Goal: Task Accomplishment & Management: Manage account settings

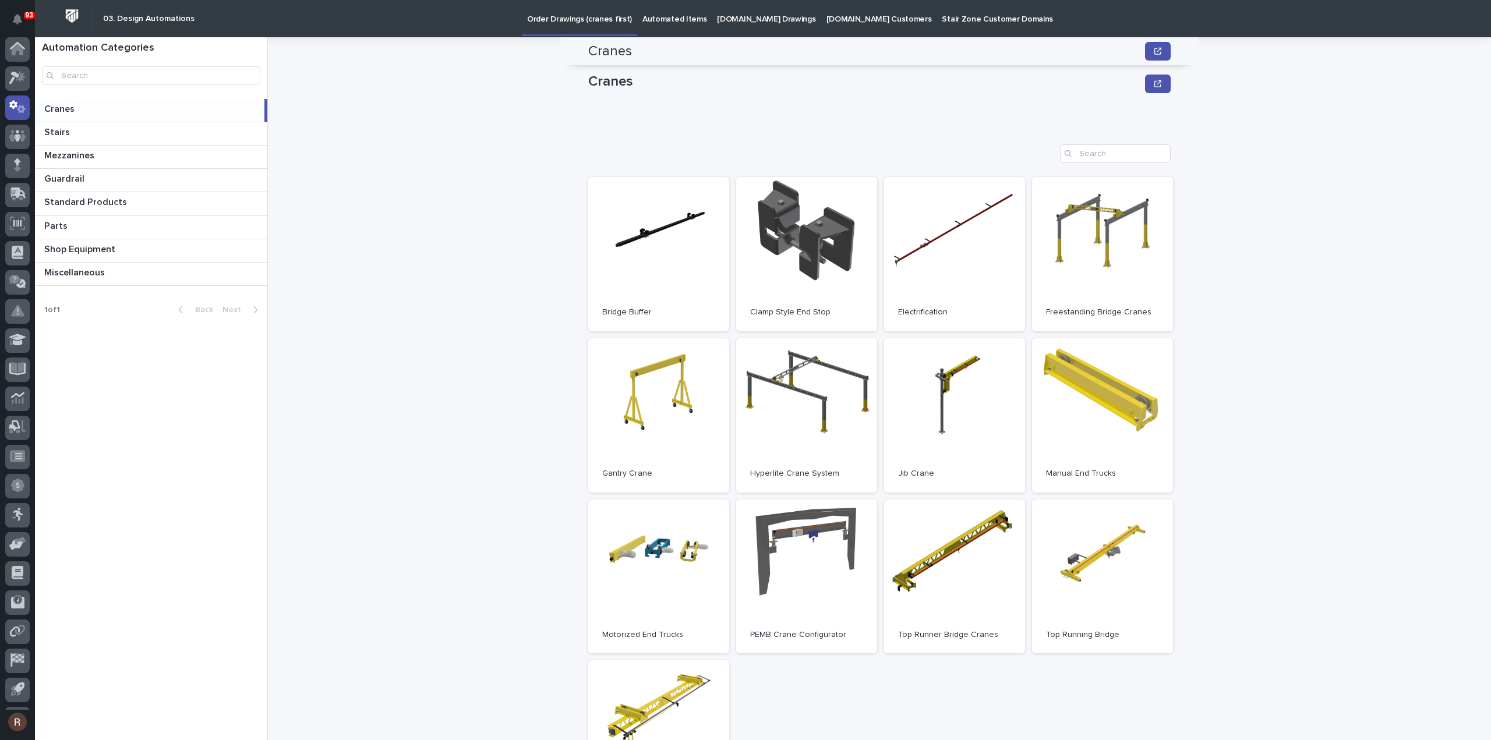
scroll to position [233, 0]
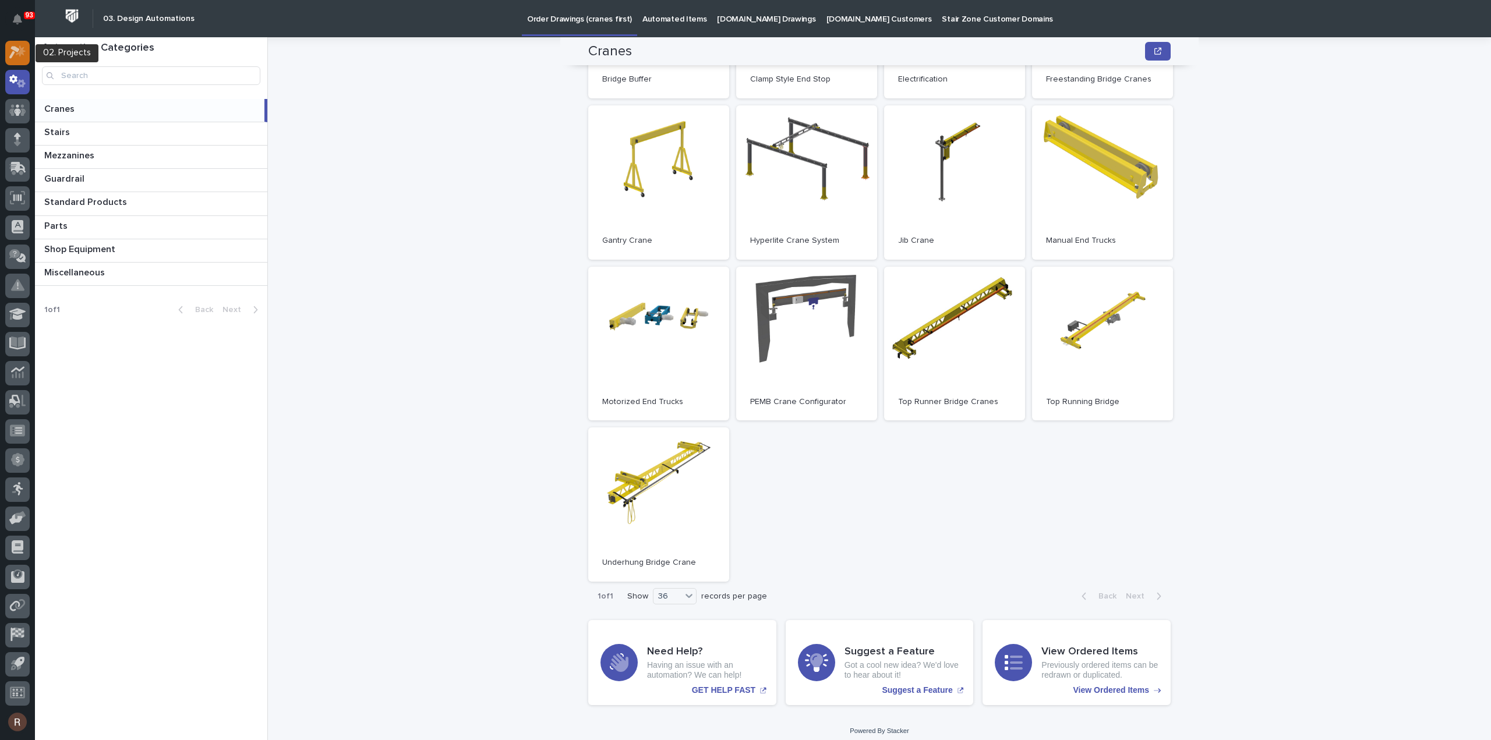
click at [19, 63] on div at bounding box center [17, 53] width 24 height 24
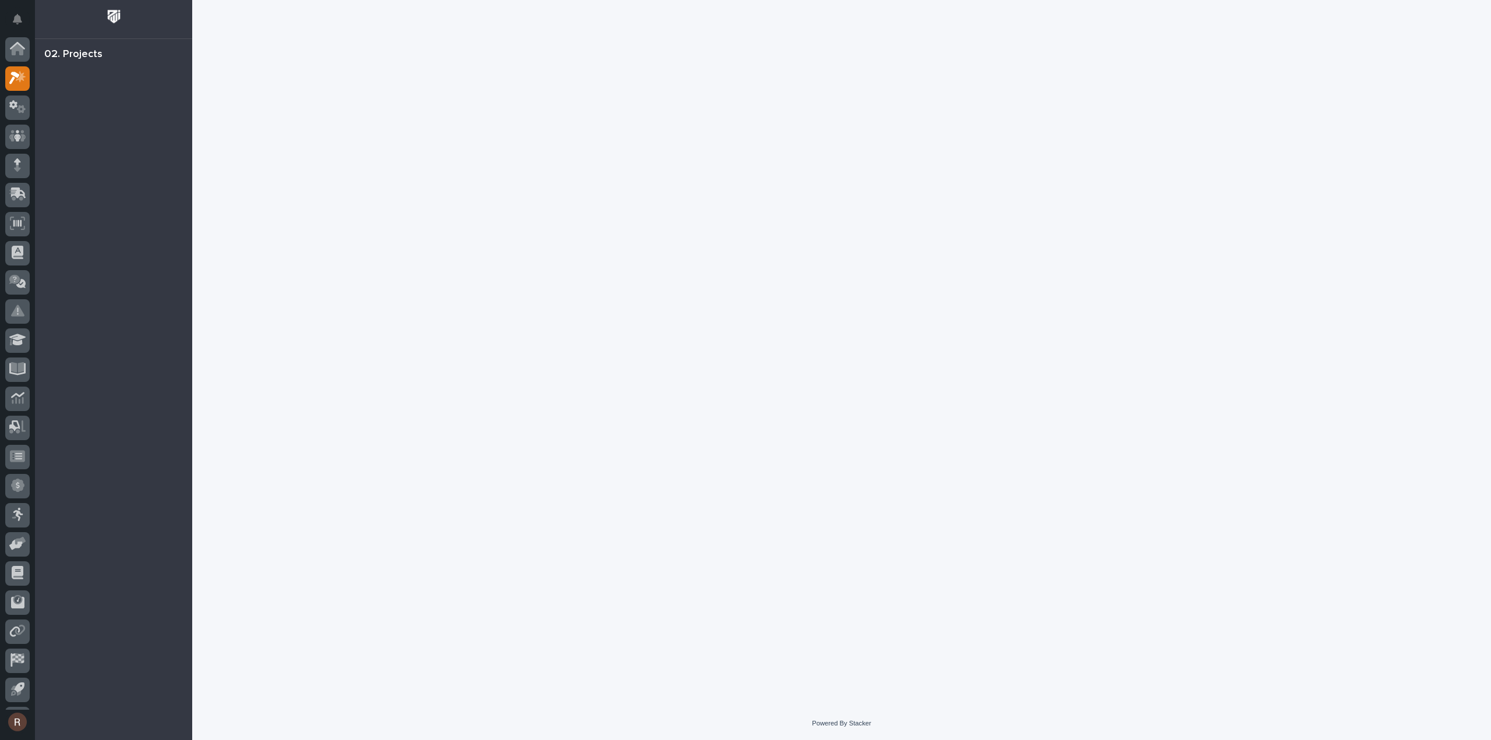
scroll to position [26, 0]
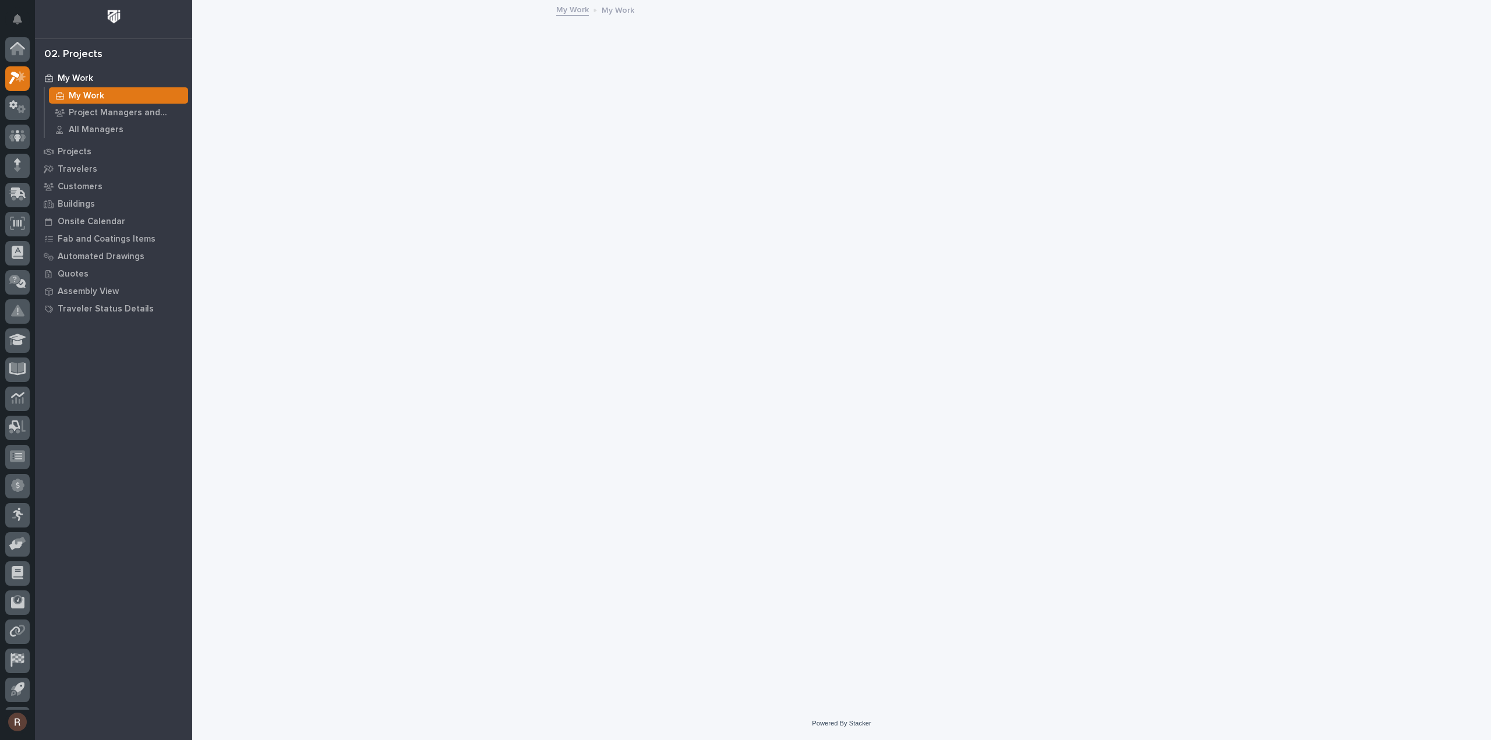
scroll to position [26, 0]
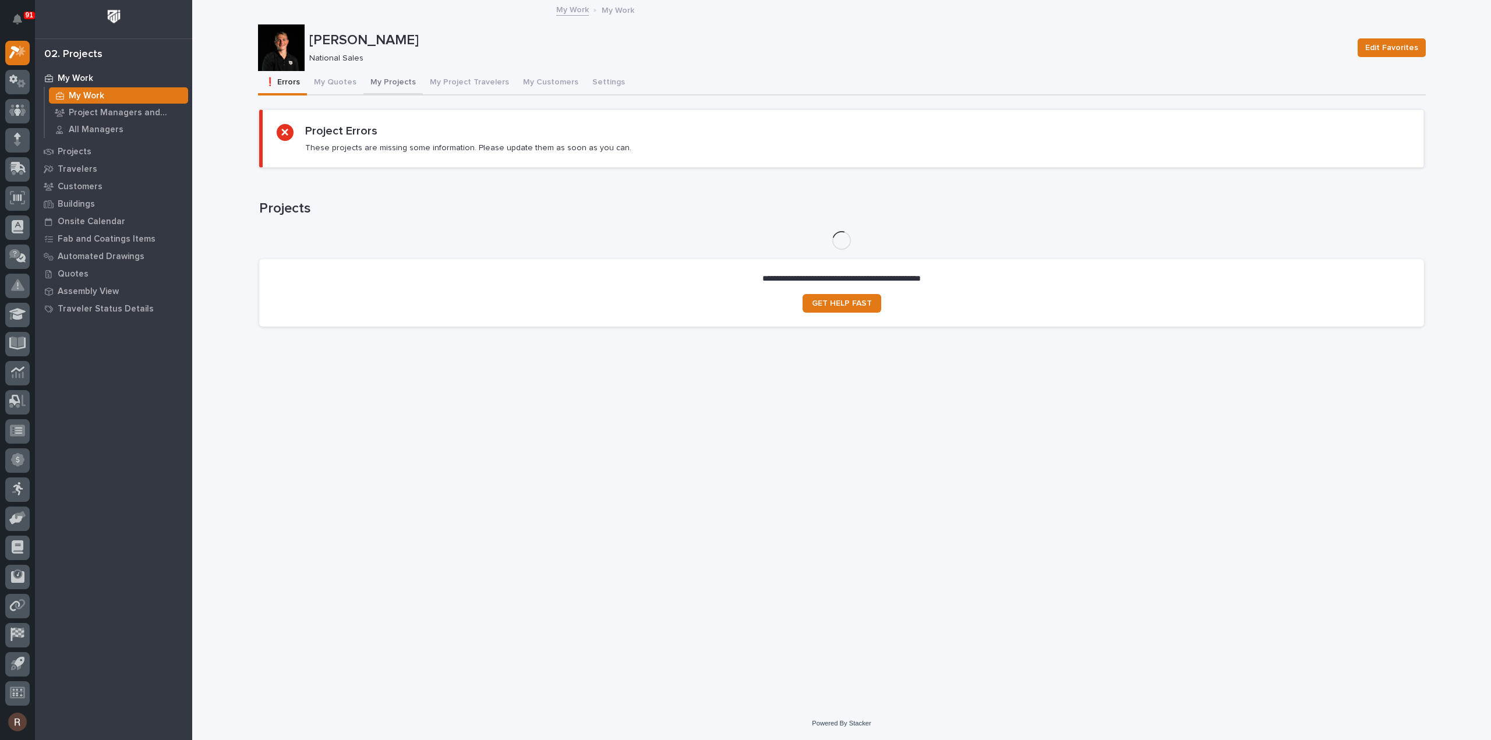
click at [378, 86] on button "My Projects" at bounding box center [392, 83] width 59 height 24
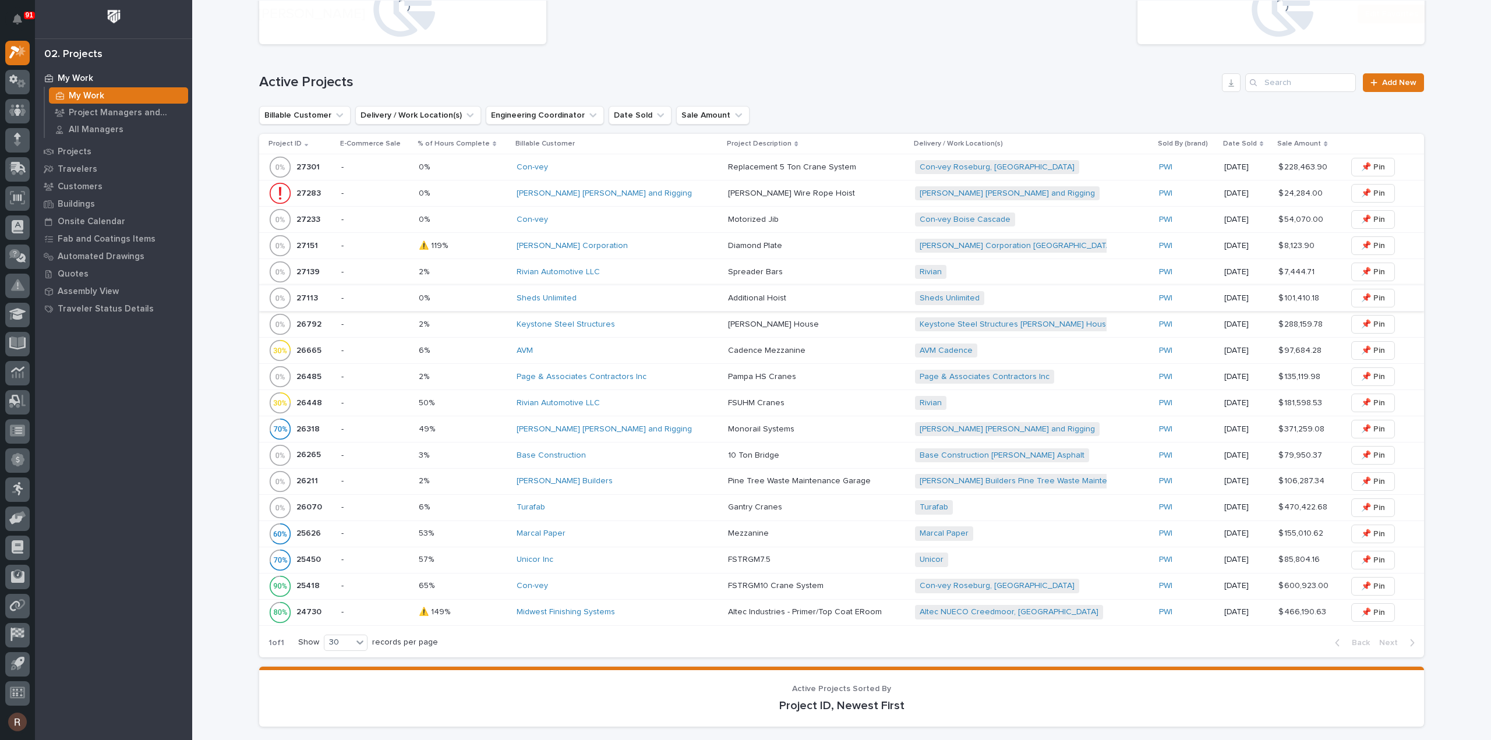
scroll to position [582, 0]
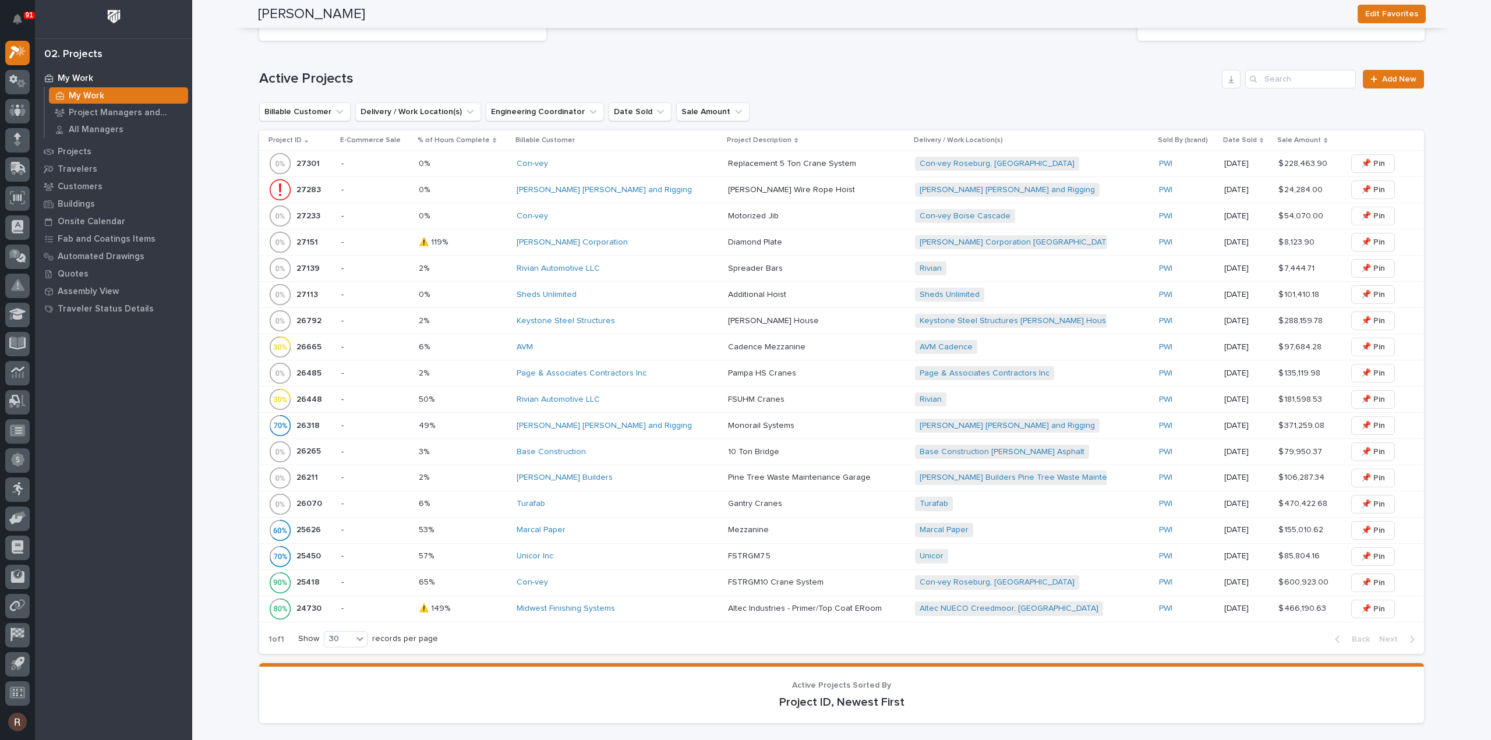
click at [597, 348] on div "AVM" at bounding box center [617, 347] width 202 height 10
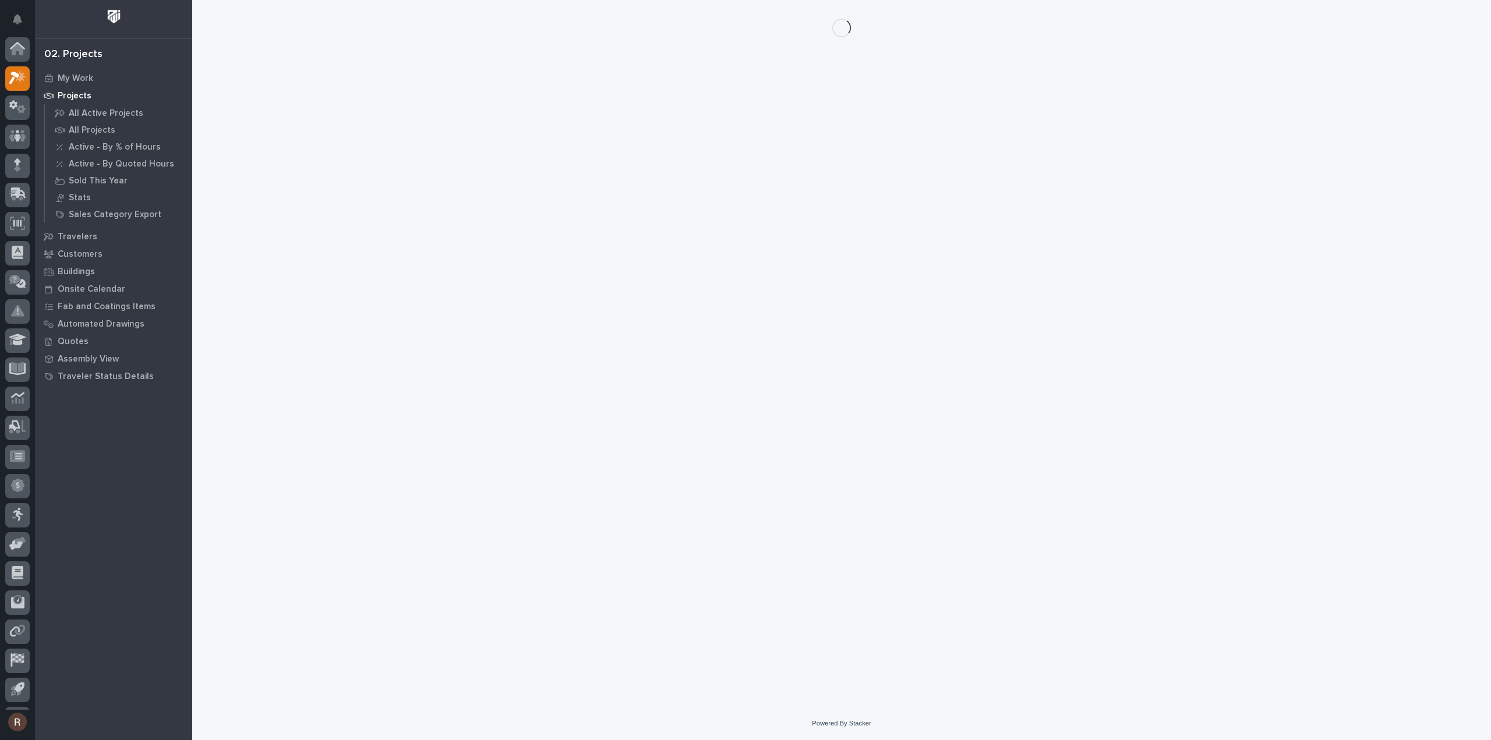
scroll to position [26, 0]
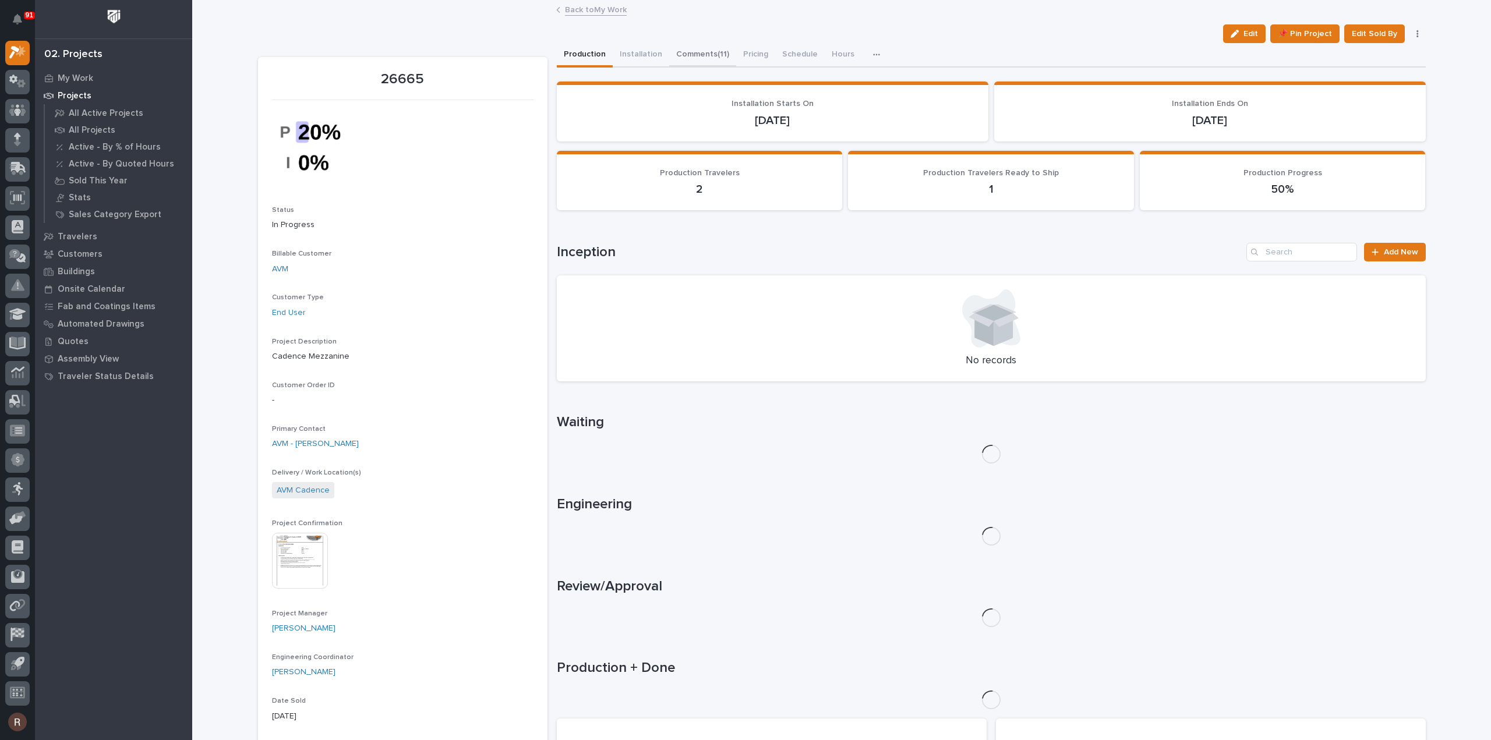
click at [698, 53] on button "Comments (11)" at bounding box center [702, 55] width 67 height 24
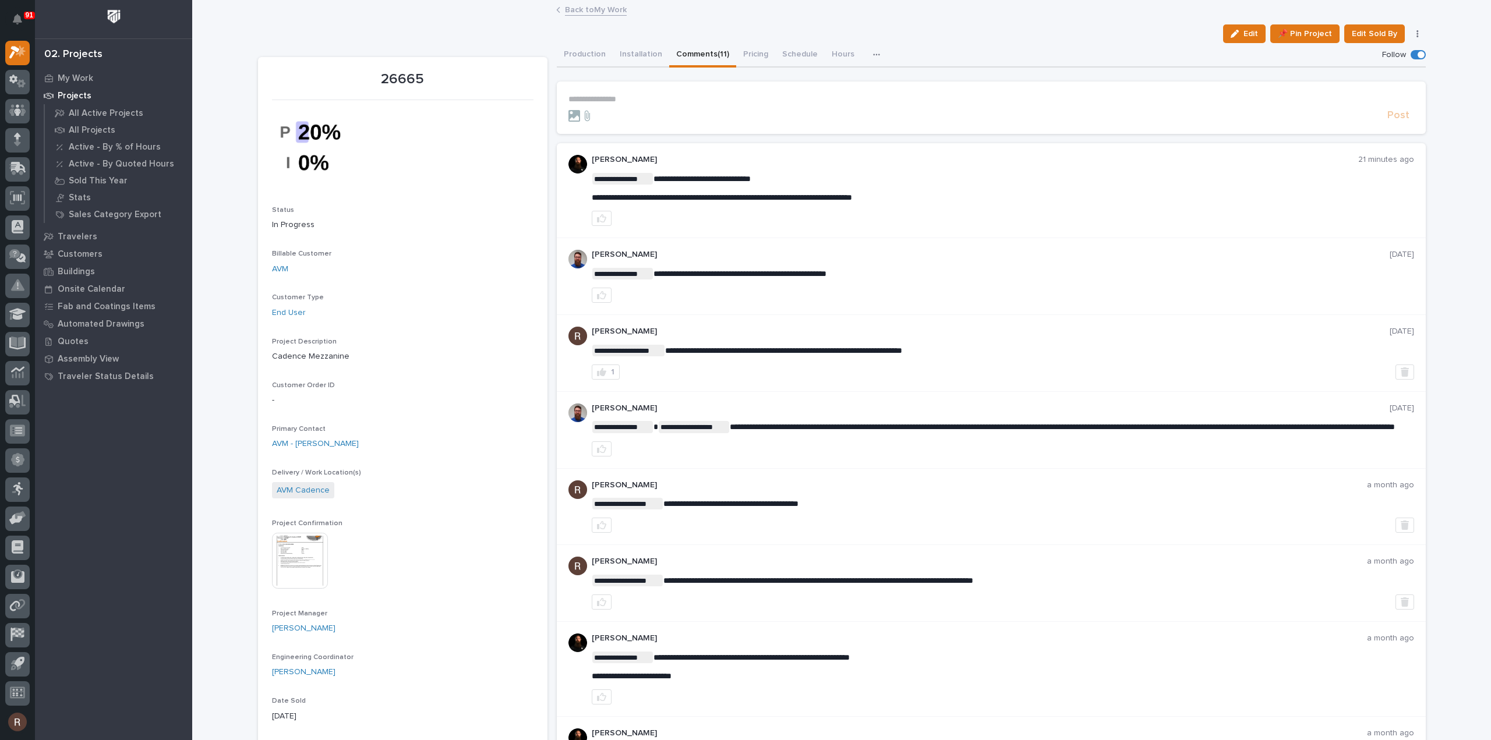
click at [634, 100] on p "**********" at bounding box center [990, 99] width 845 height 10
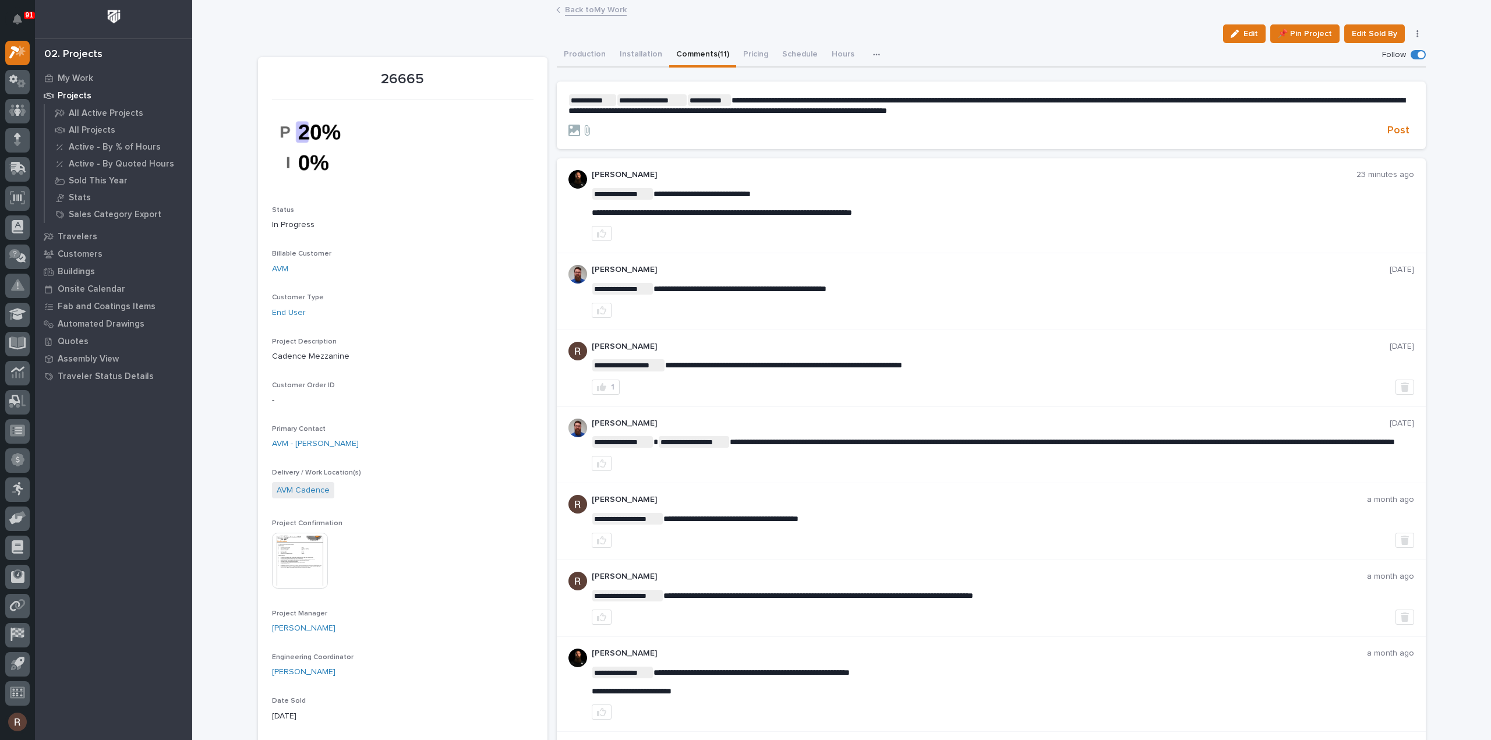
click at [1150, 102] on span "**********" at bounding box center [986, 105] width 836 height 19
click at [1159, 114] on p "**********" at bounding box center [990, 105] width 845 height 22
click at [1390, 129] on span "Post" at bounding box center [1398, 130] width 22 height 13
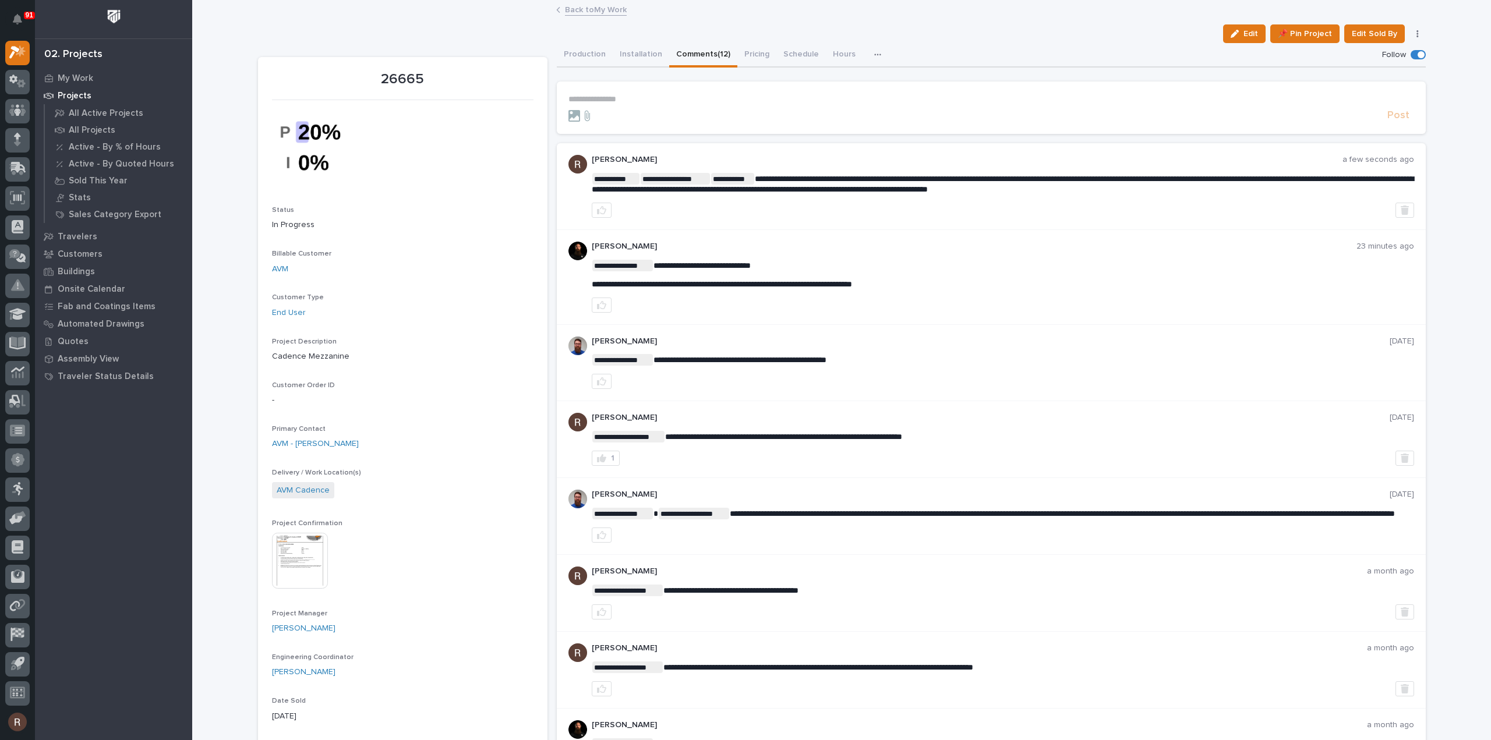
click at [600, 8] on link "Back to My Work" at bounding box center [596, 8] width 62 height 13
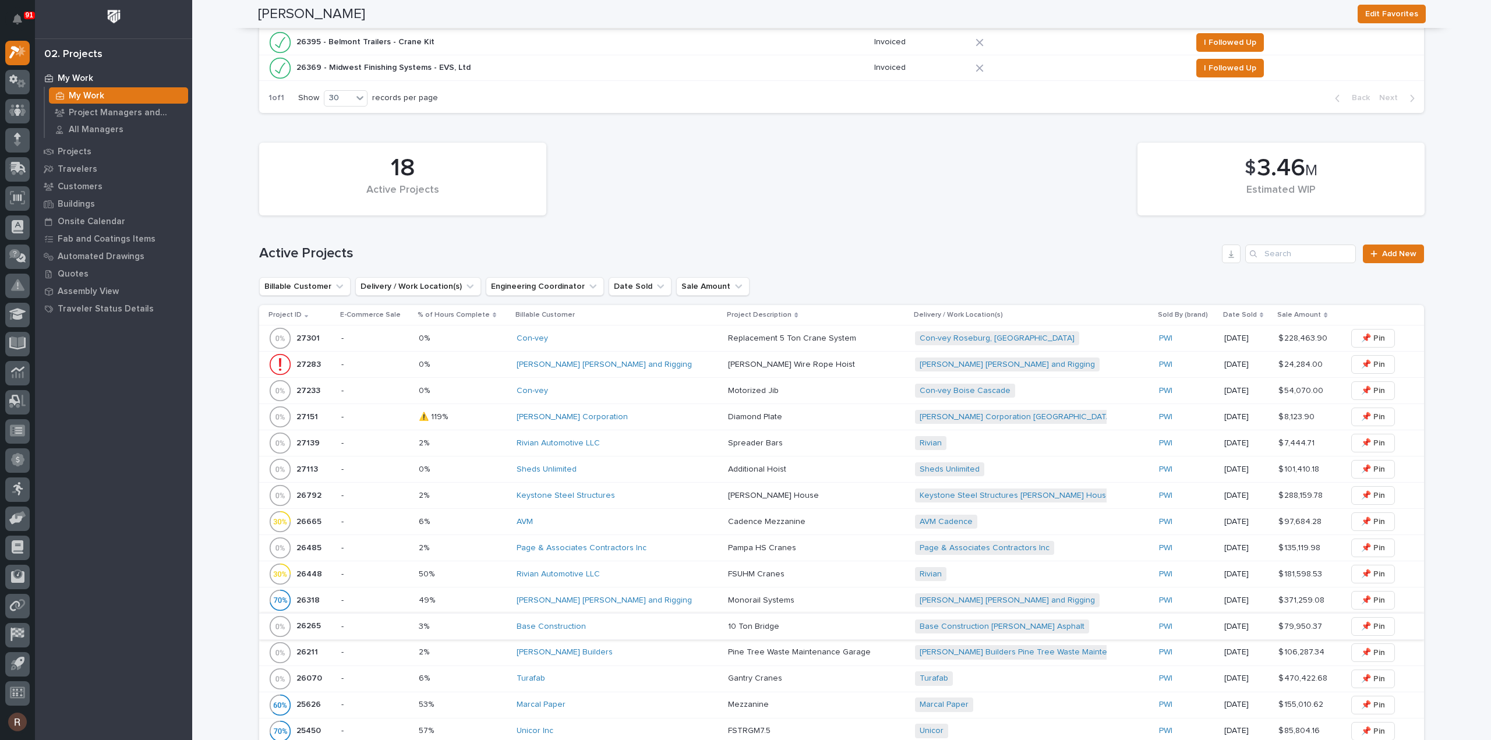
scroll to position [641, 0]
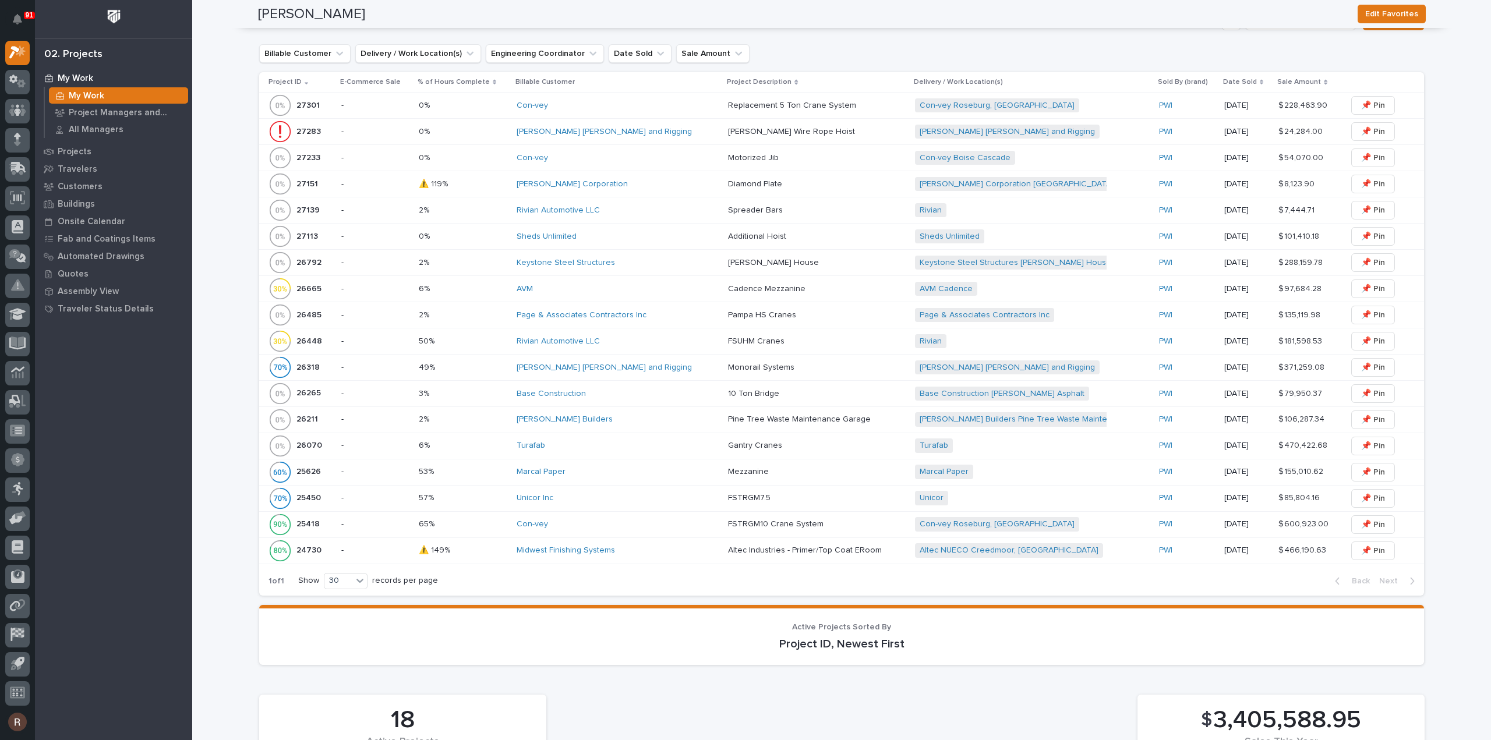
click at [546, 286] on div "AVM" at bounding box center [617, 289] width 202 height 10
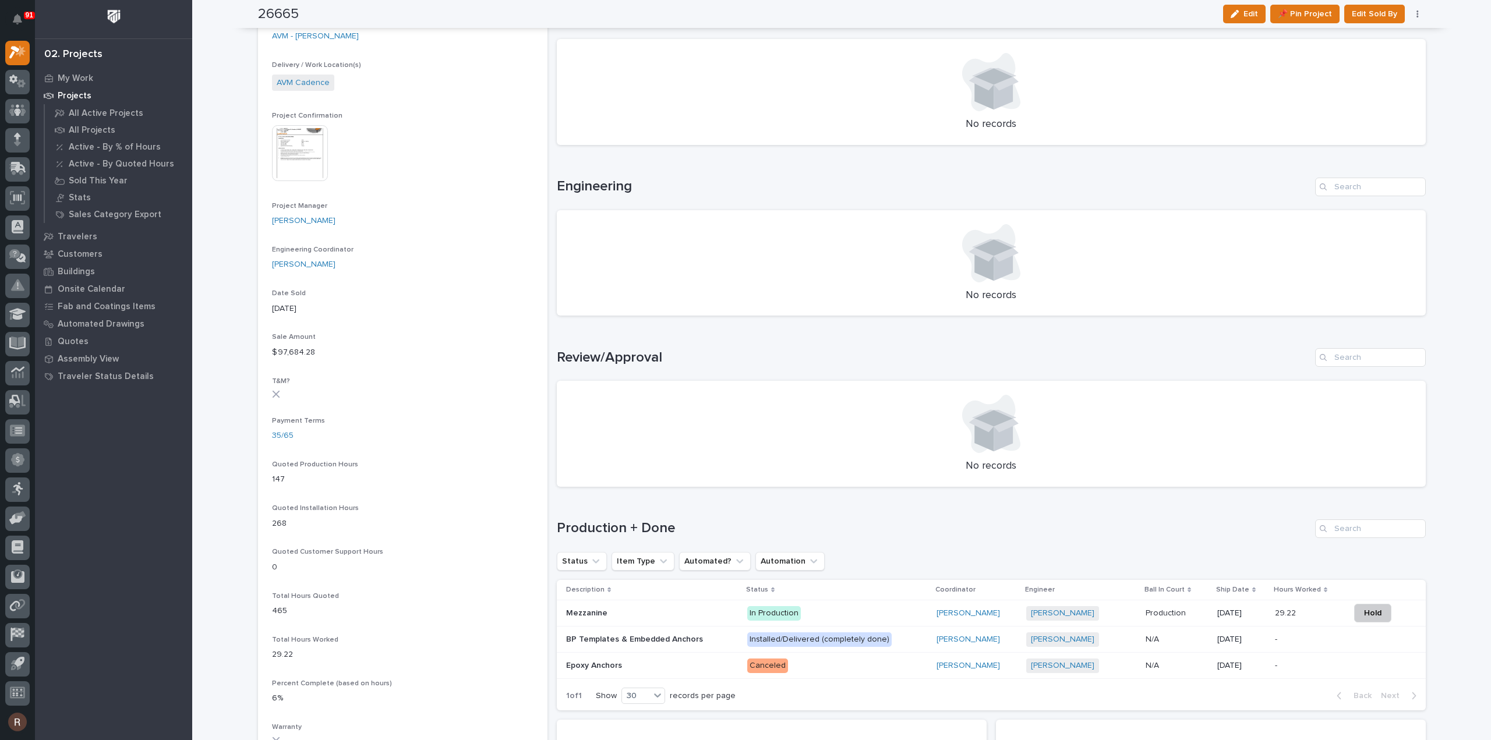
scroll to position [641, 0]
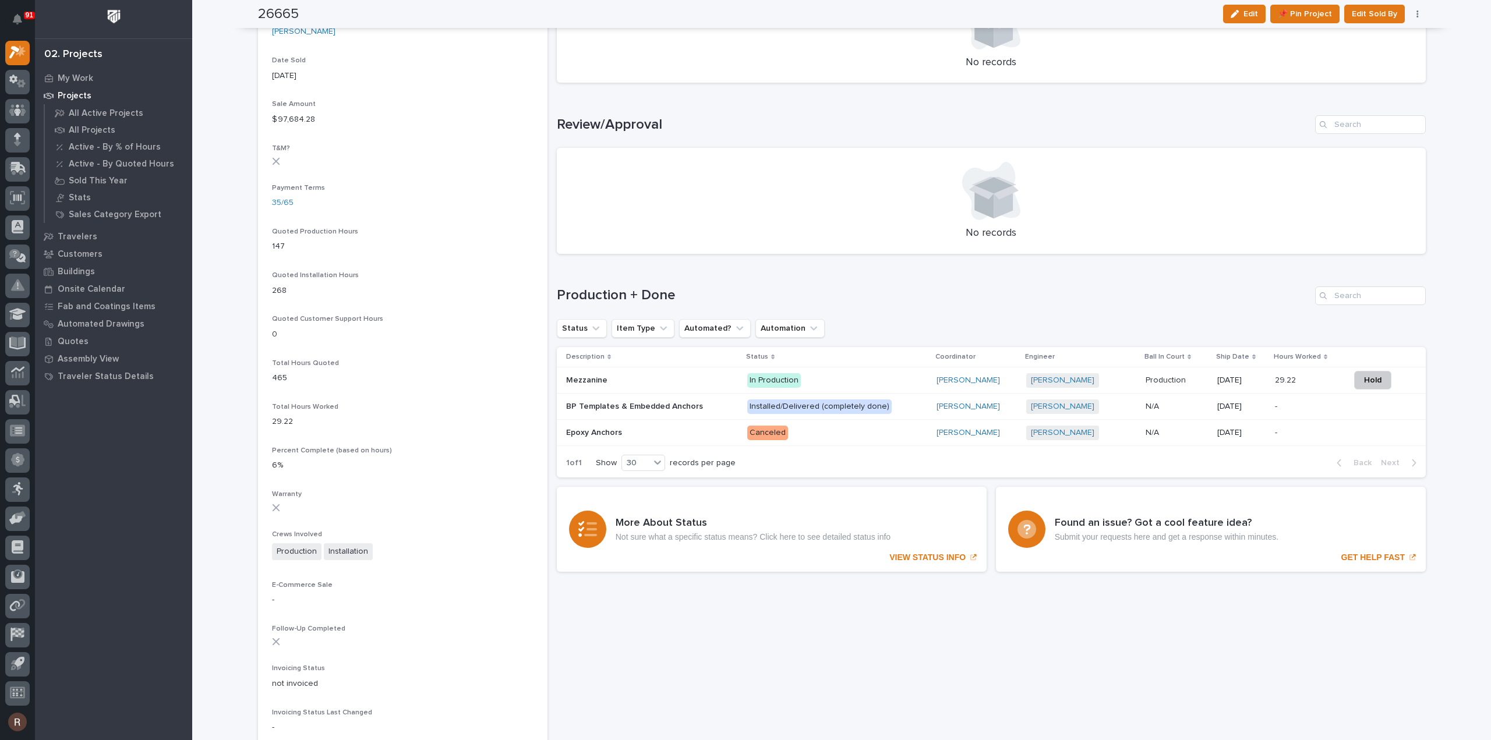
click at [902, 371] on div "In Production" at bounding box center [837, 379] width 180 height 17
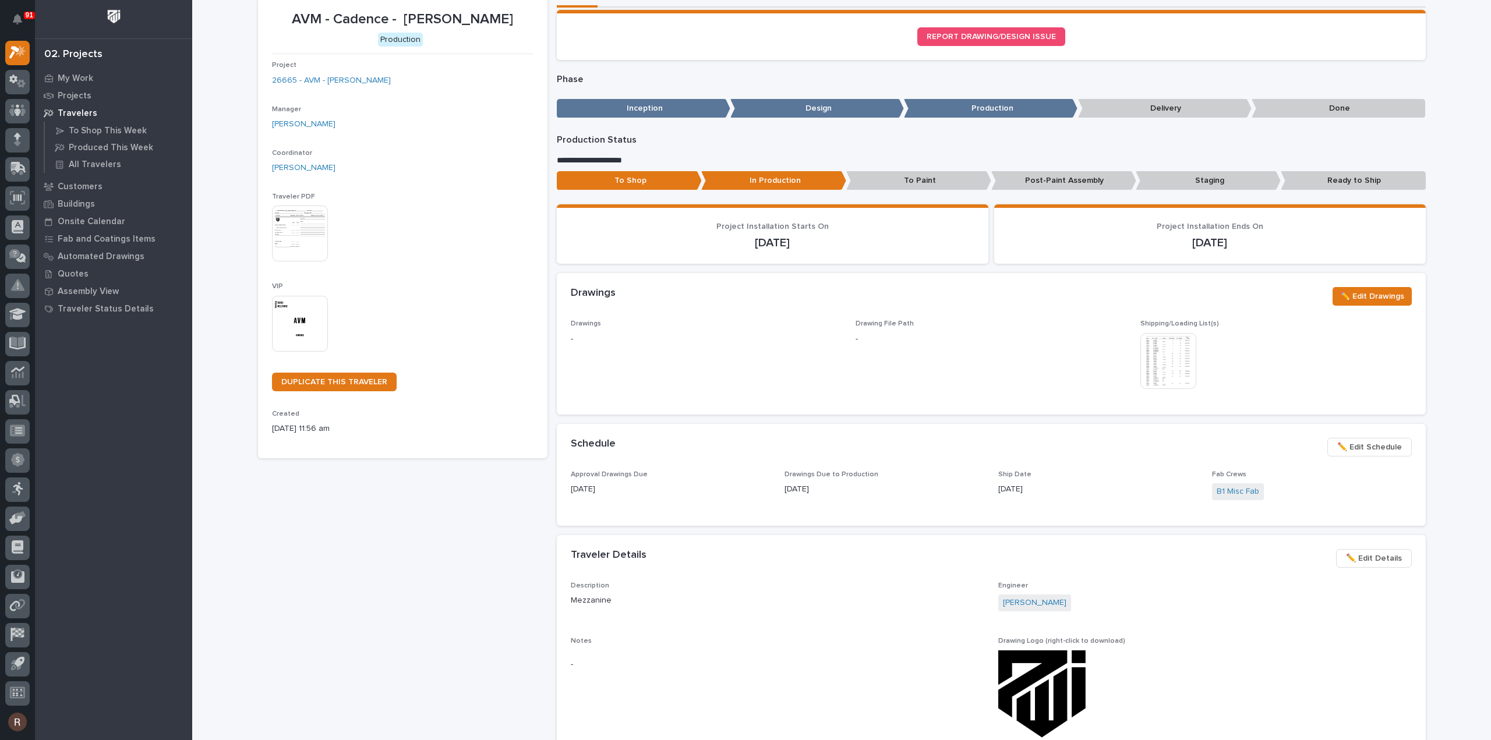
scroll to position [116, 0]
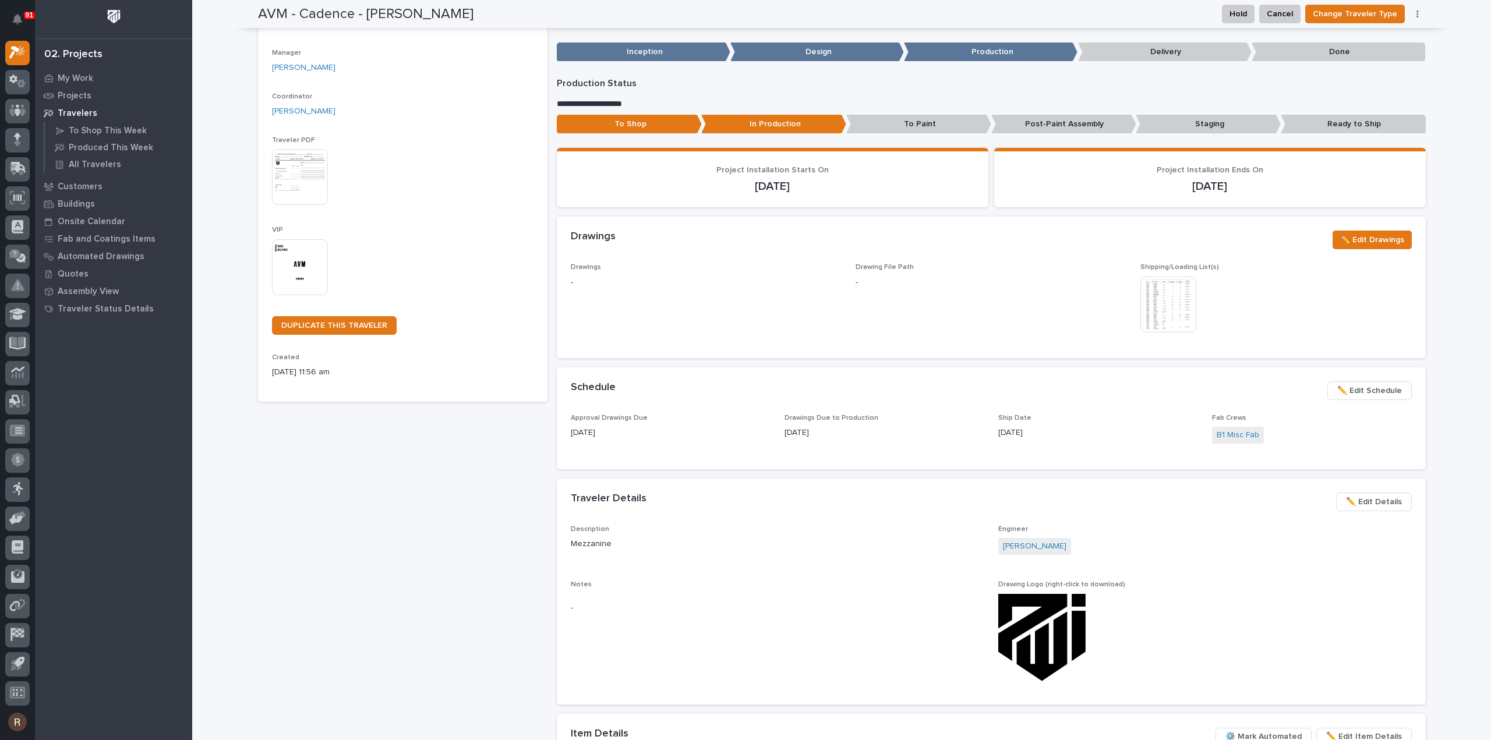
click at [1378, 392] on span "✏️ Edit Schedule" at bounding box center [1369, 391] width 65 height 14
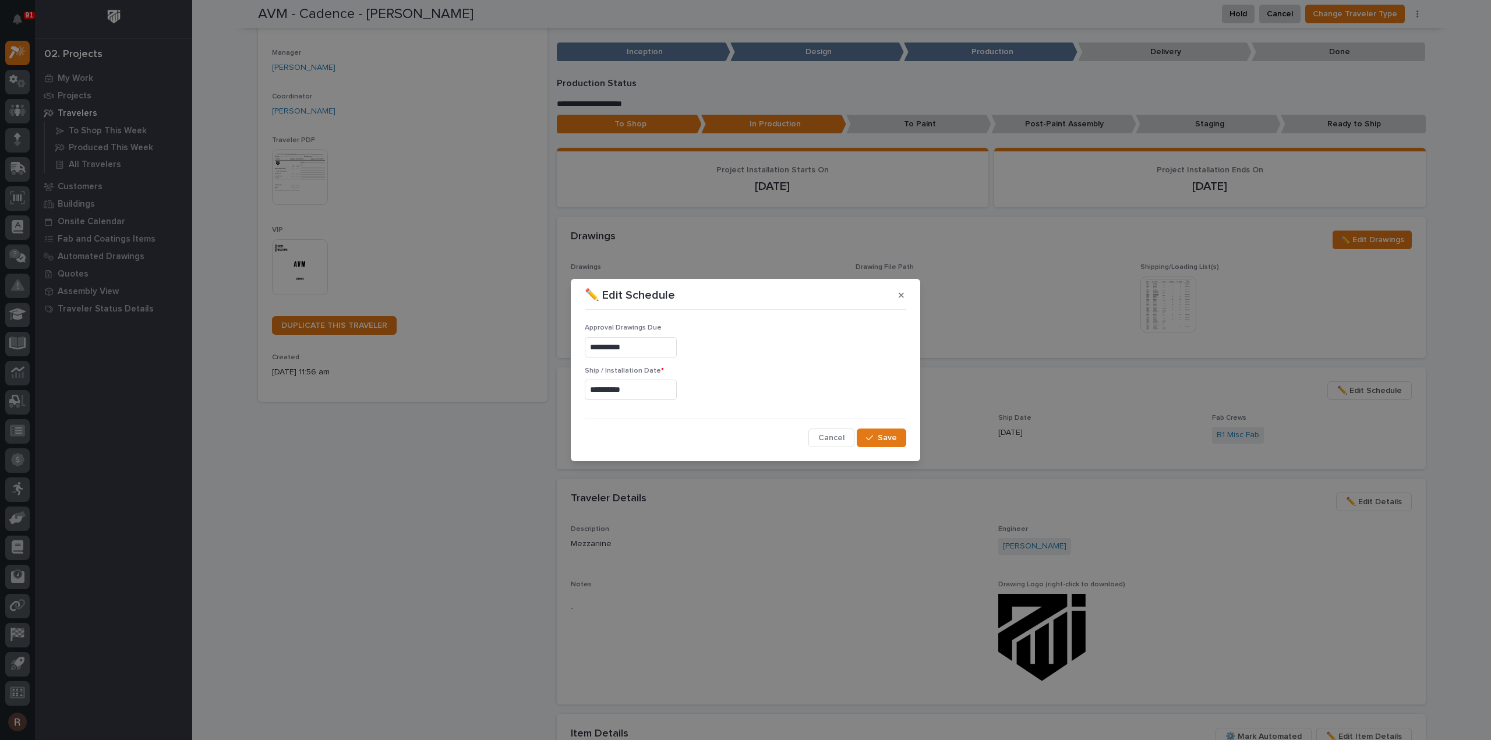
click at [653, 391] on input "**********" at bounding box center [631, 390] width 92 height 20
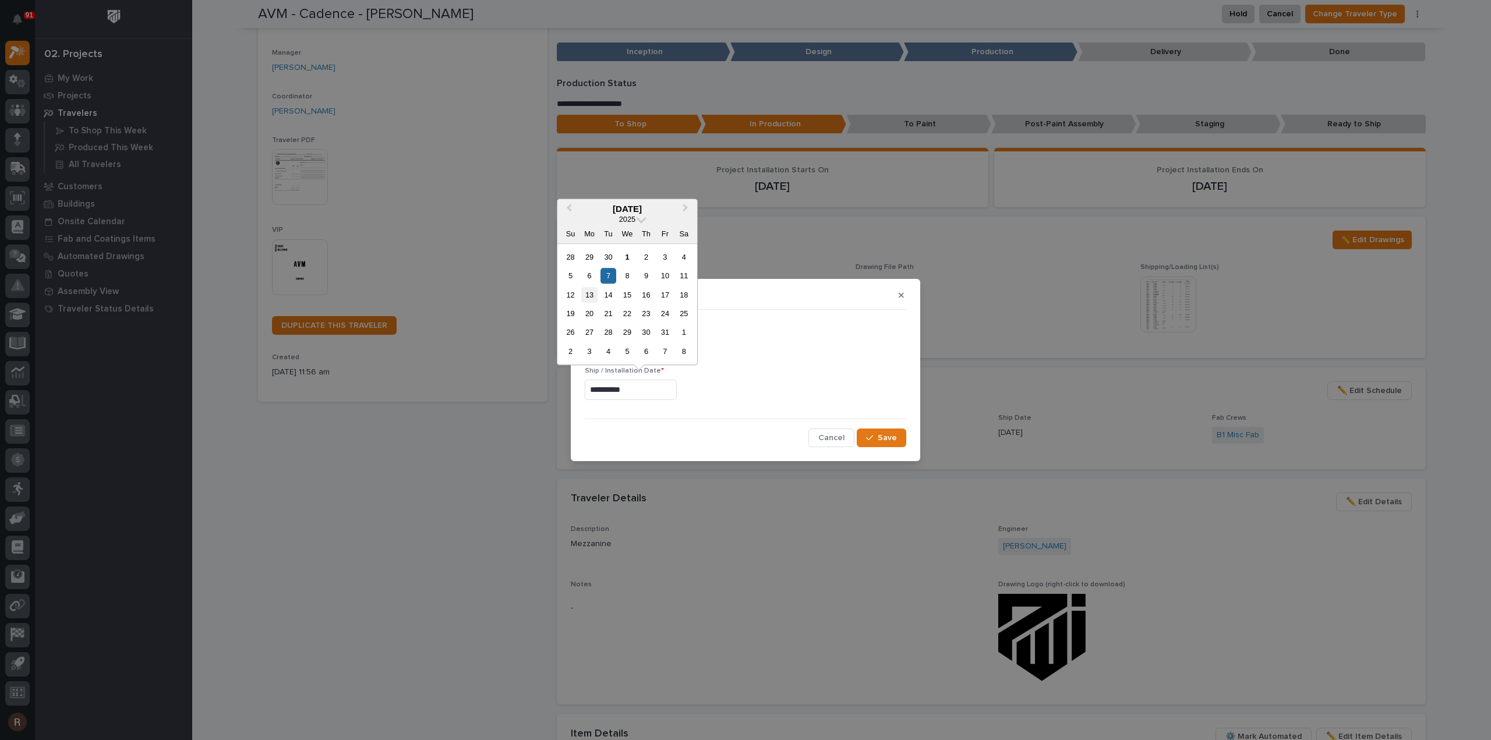
click at [593, 293] on div "13" at bounding box center [589, 295] width 16 height 16
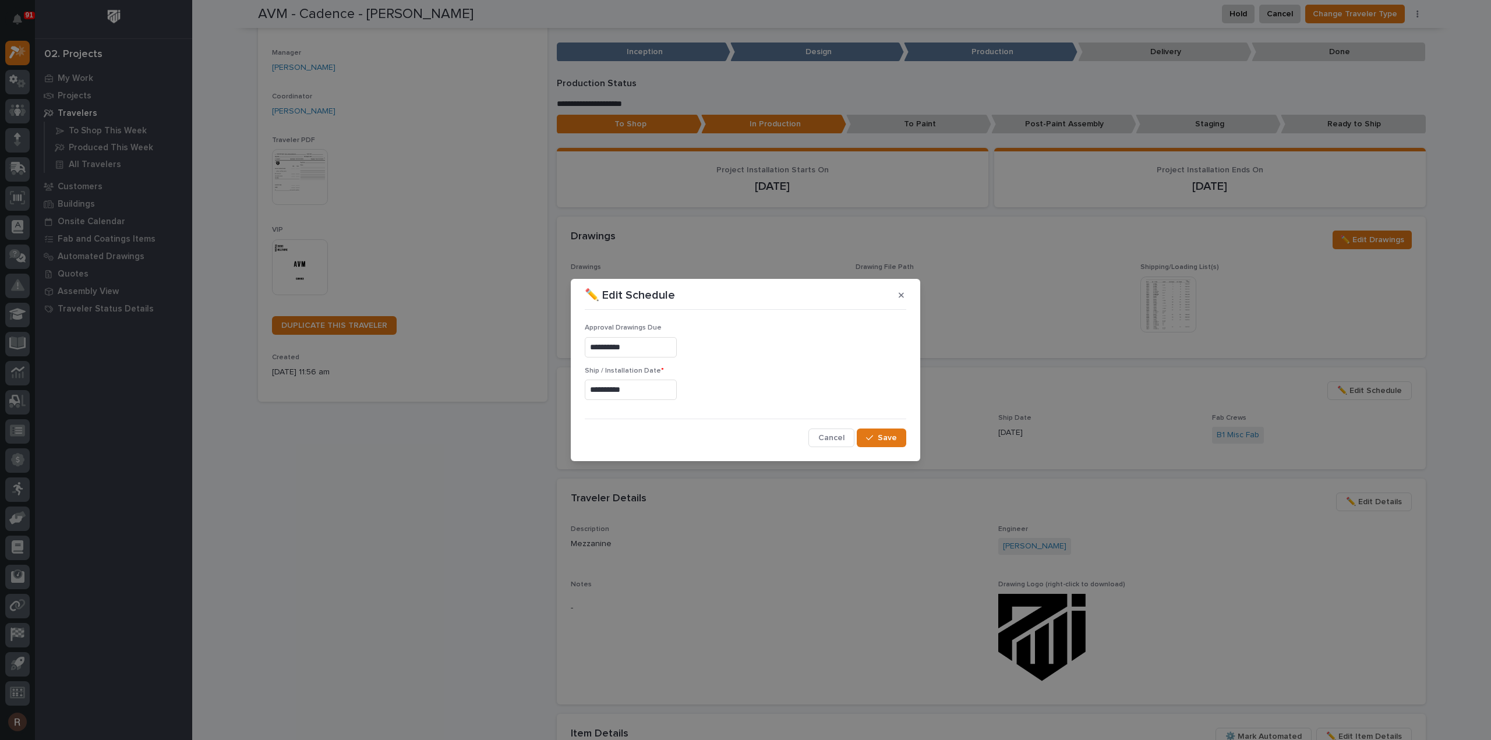
type input "**********"
click at [877, 436] on div "button" at bounding box center [872, 438] width 12 height 8
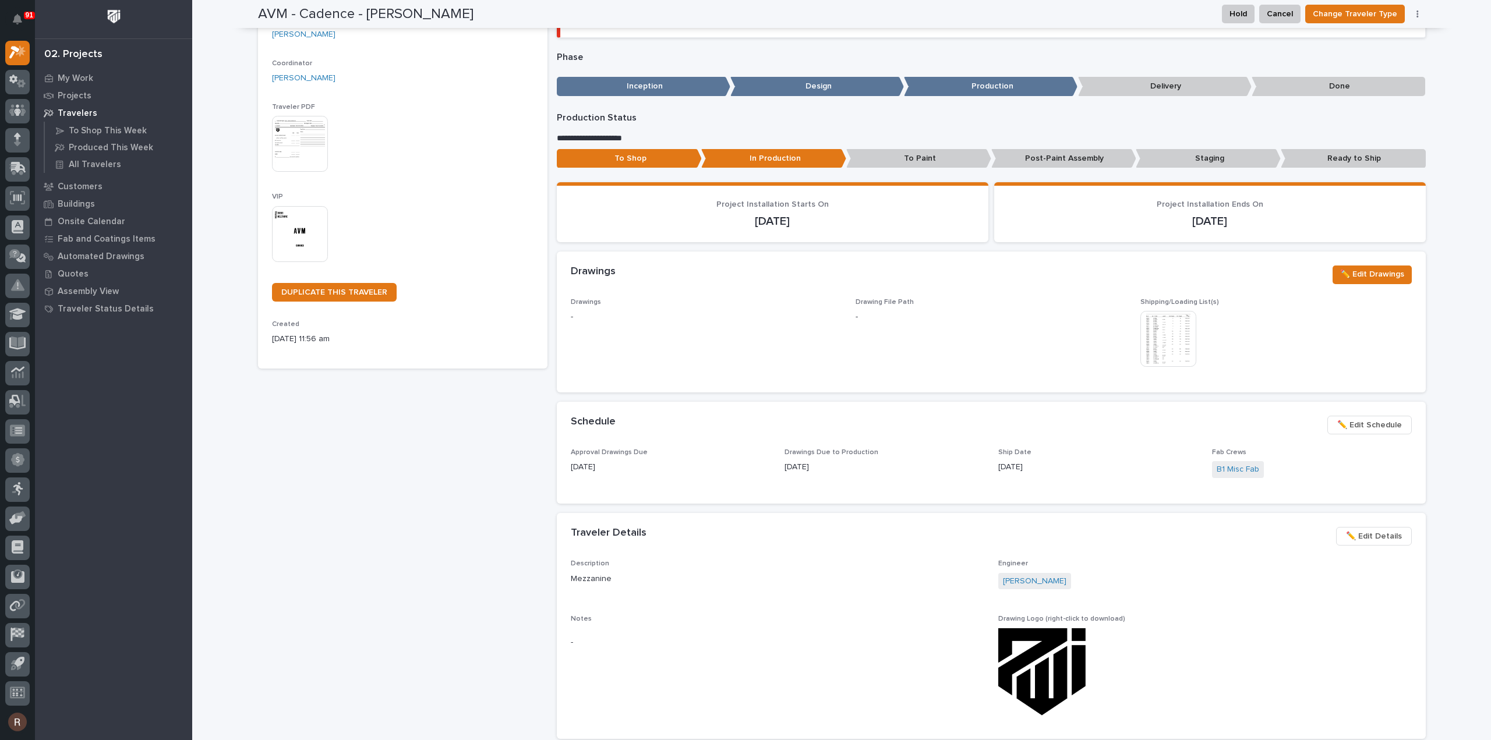
scroll to position [0, 0]
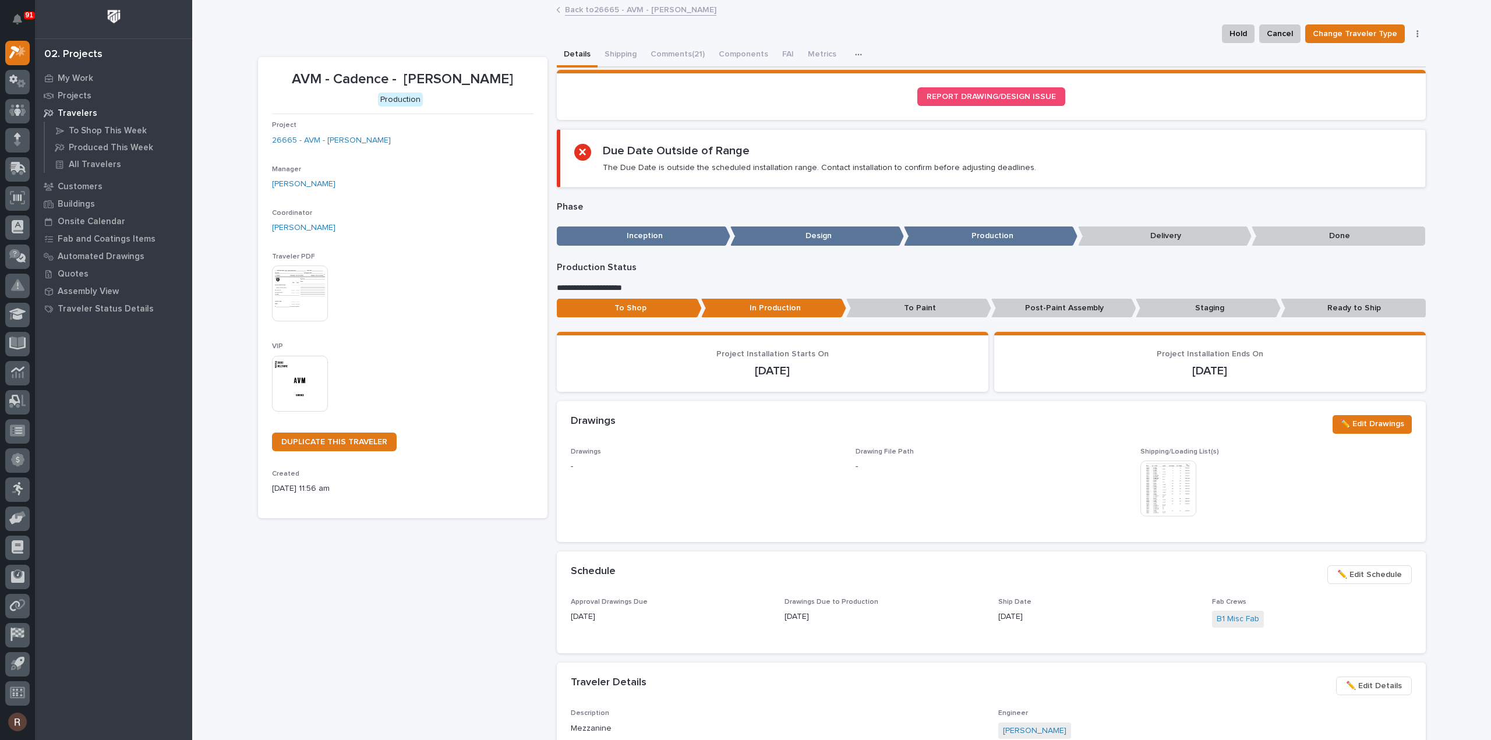
click at [574, 5] on link "Back to 26665 - AVM - [PERSON_NAME]" at bounding box center [640, 8] width 151 height 13
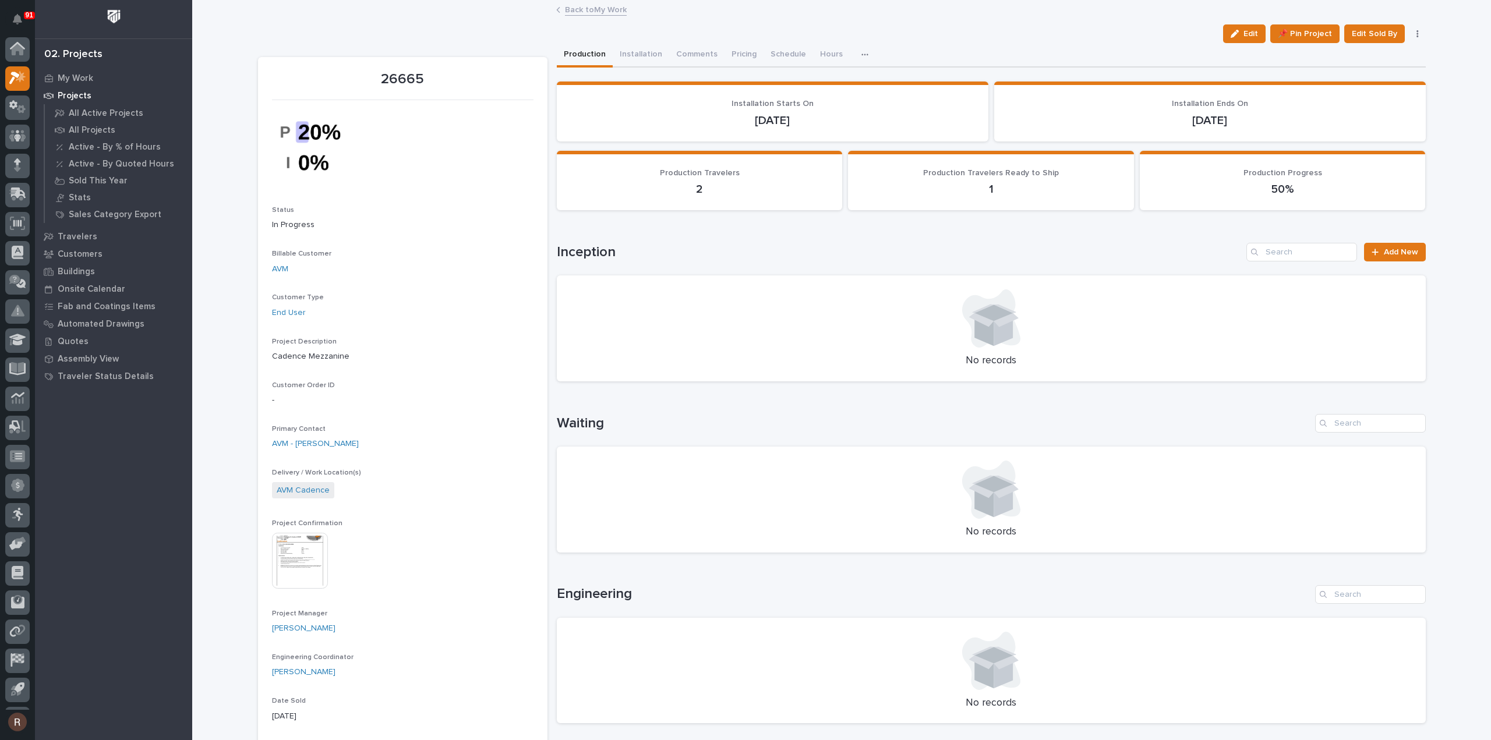
scroll to position [26, 0]
